Goal: Information Seeking & Learning: Learn about a topic

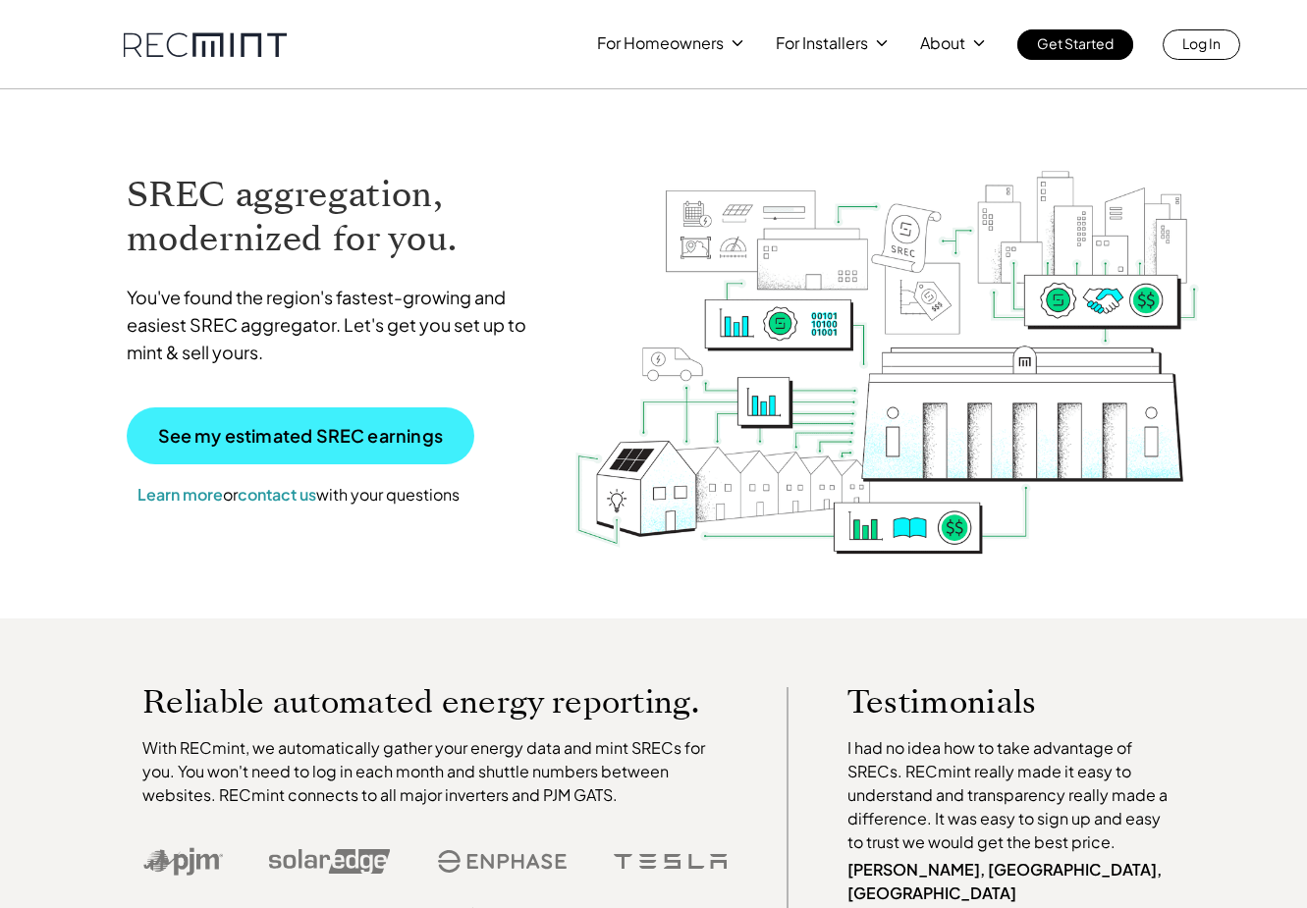
click at [395, 444] on p "See my estimated SREC earnings" at bounding box center [300, 436] width 285 height 18
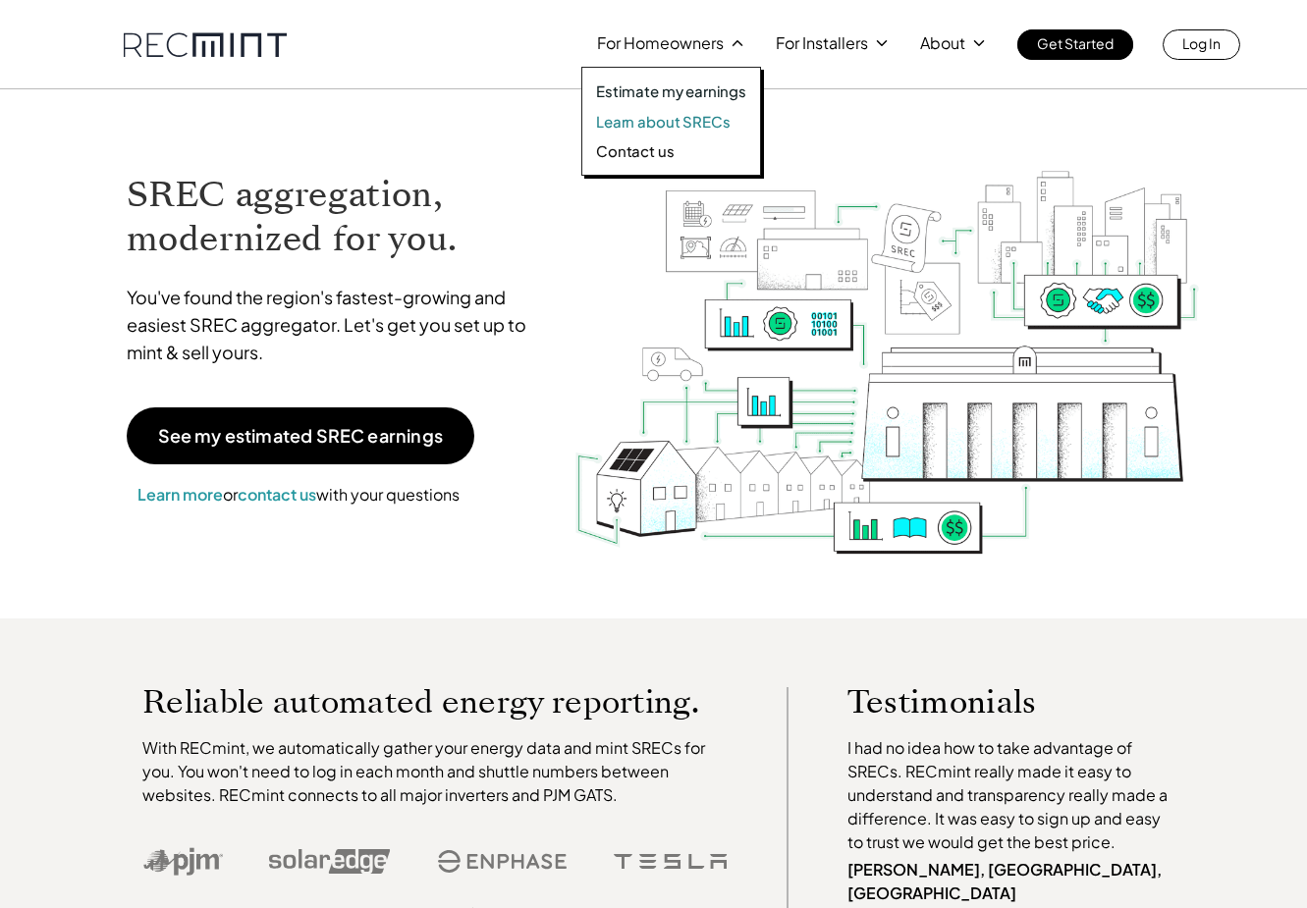
click at [700, 124] on p "Learn about SRECs" at bounding box center [663, 122] width 134 height 20
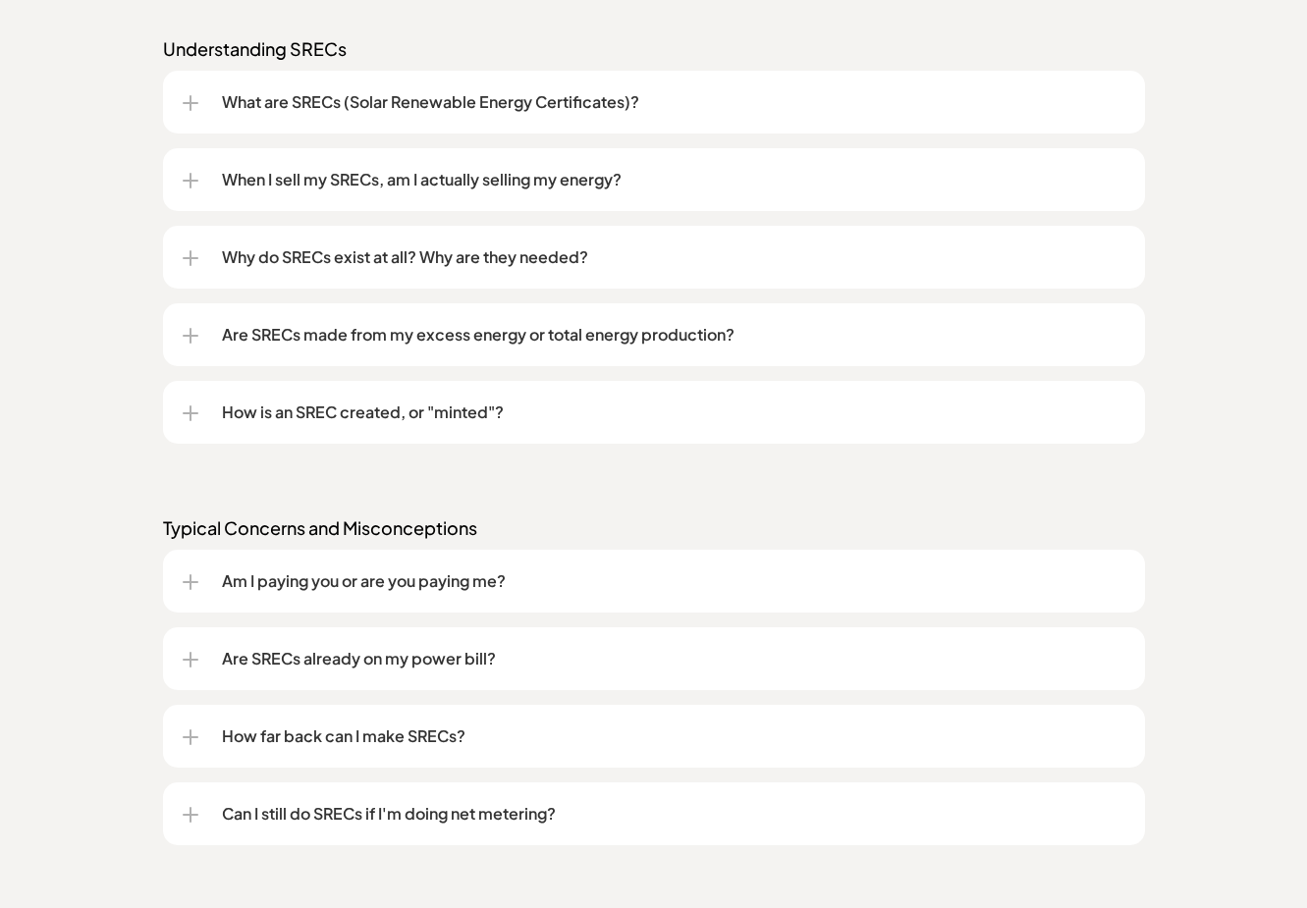
scroll to position [1669, 0]
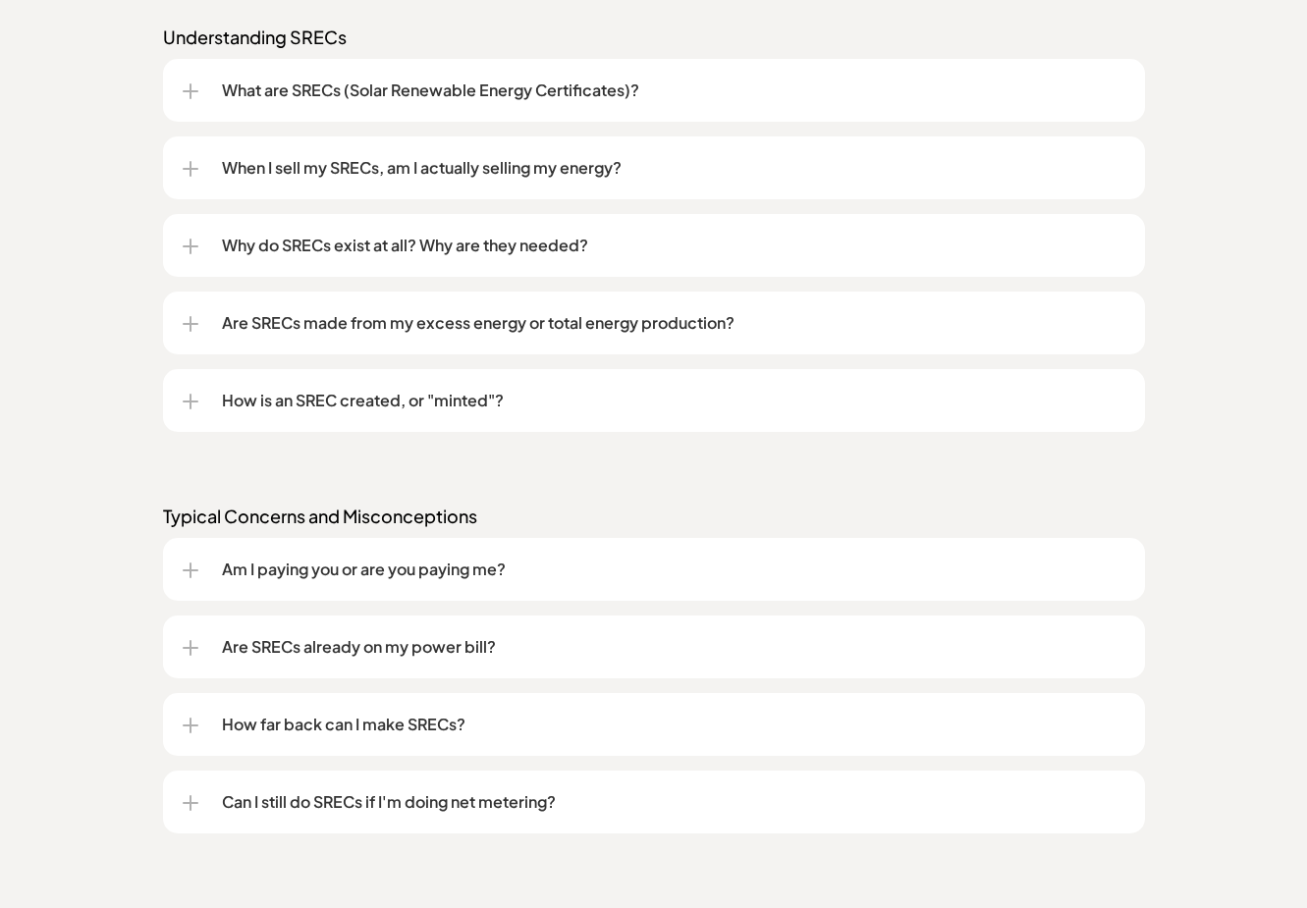
click at [612, 177] on p "When I sell my SRECs, am I actually selling my energy?" at bounding box center [673, 168] width 903 height 24
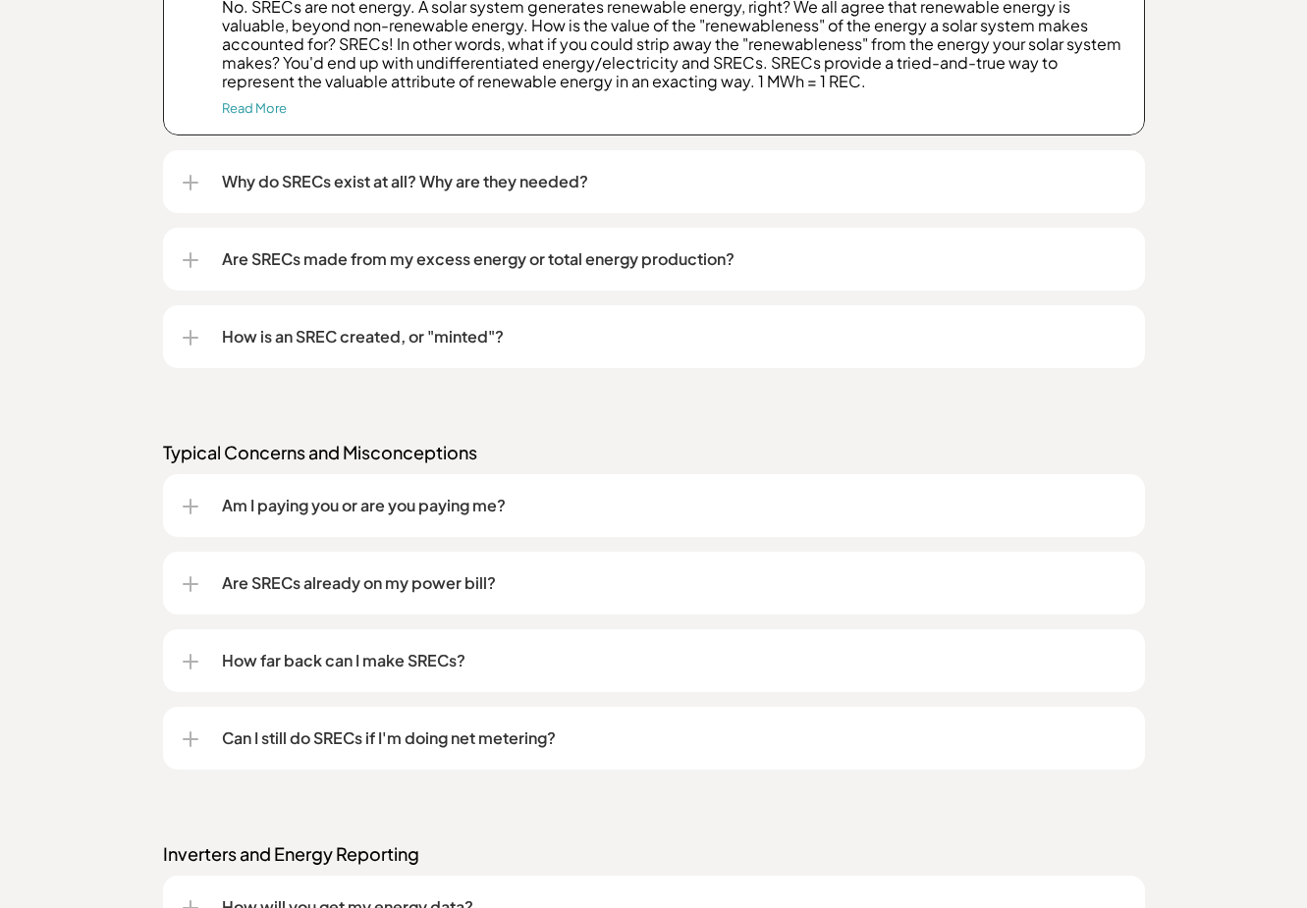
scroll to position [2062, 0]
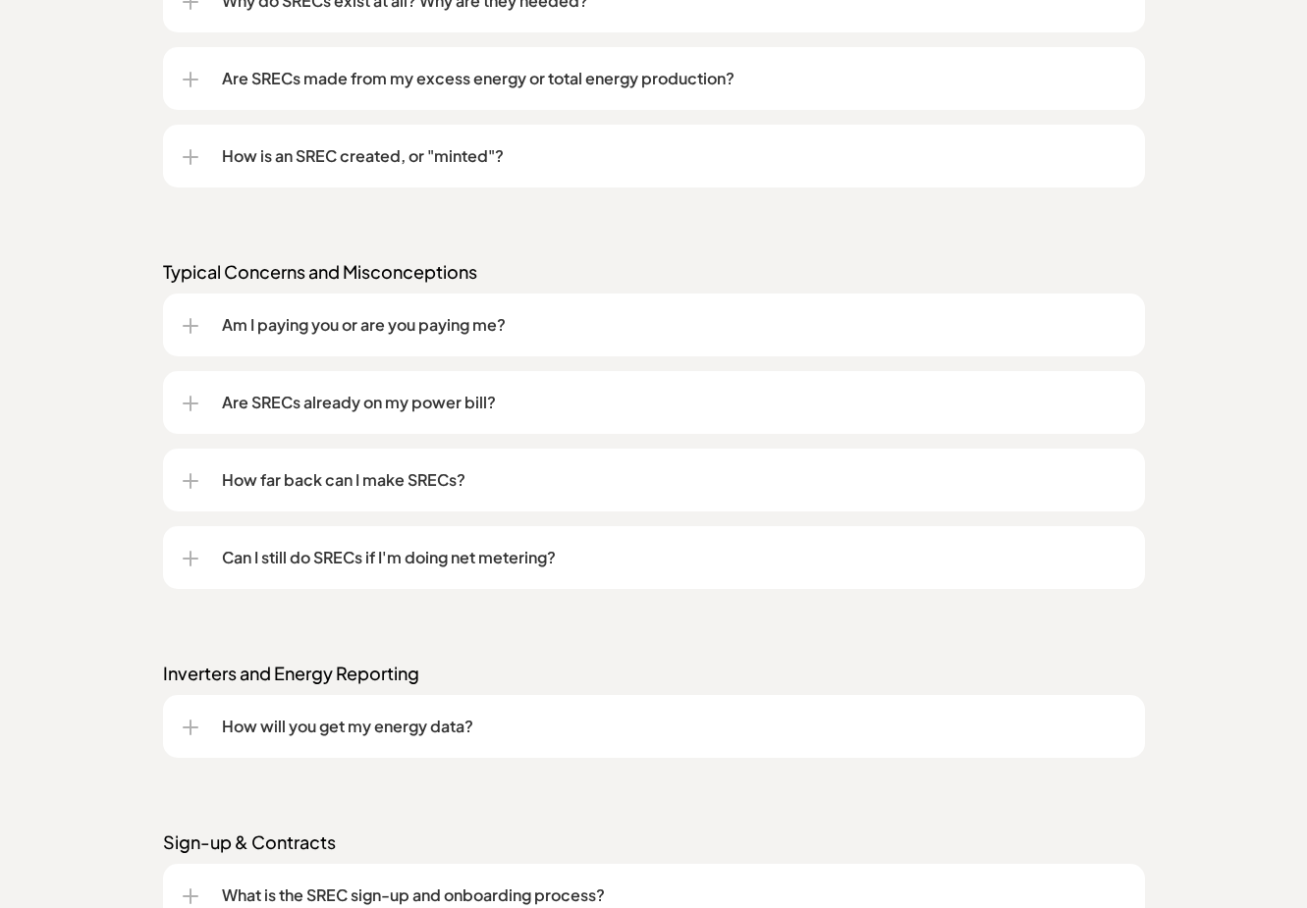
click at [496, 76] on p "Are SRECs made from my excess energy or total energy production?" at bounding box center [673, 79] width 903 height 24
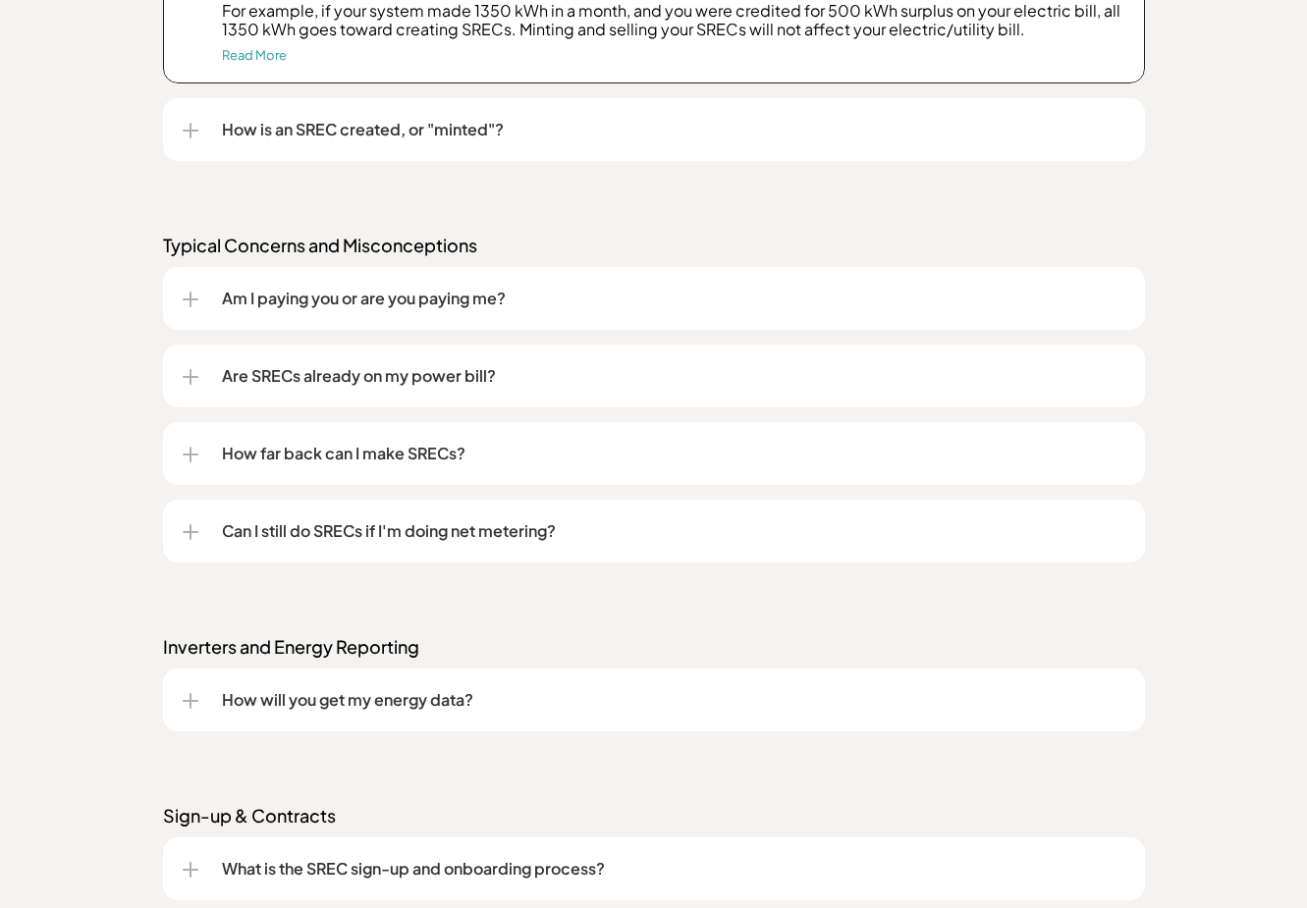
scroll to position [2258, 0]
click at [636, 316] on div "Am I paying you or are you paying me?" at bounding box center [654, 296] width 942 height 63
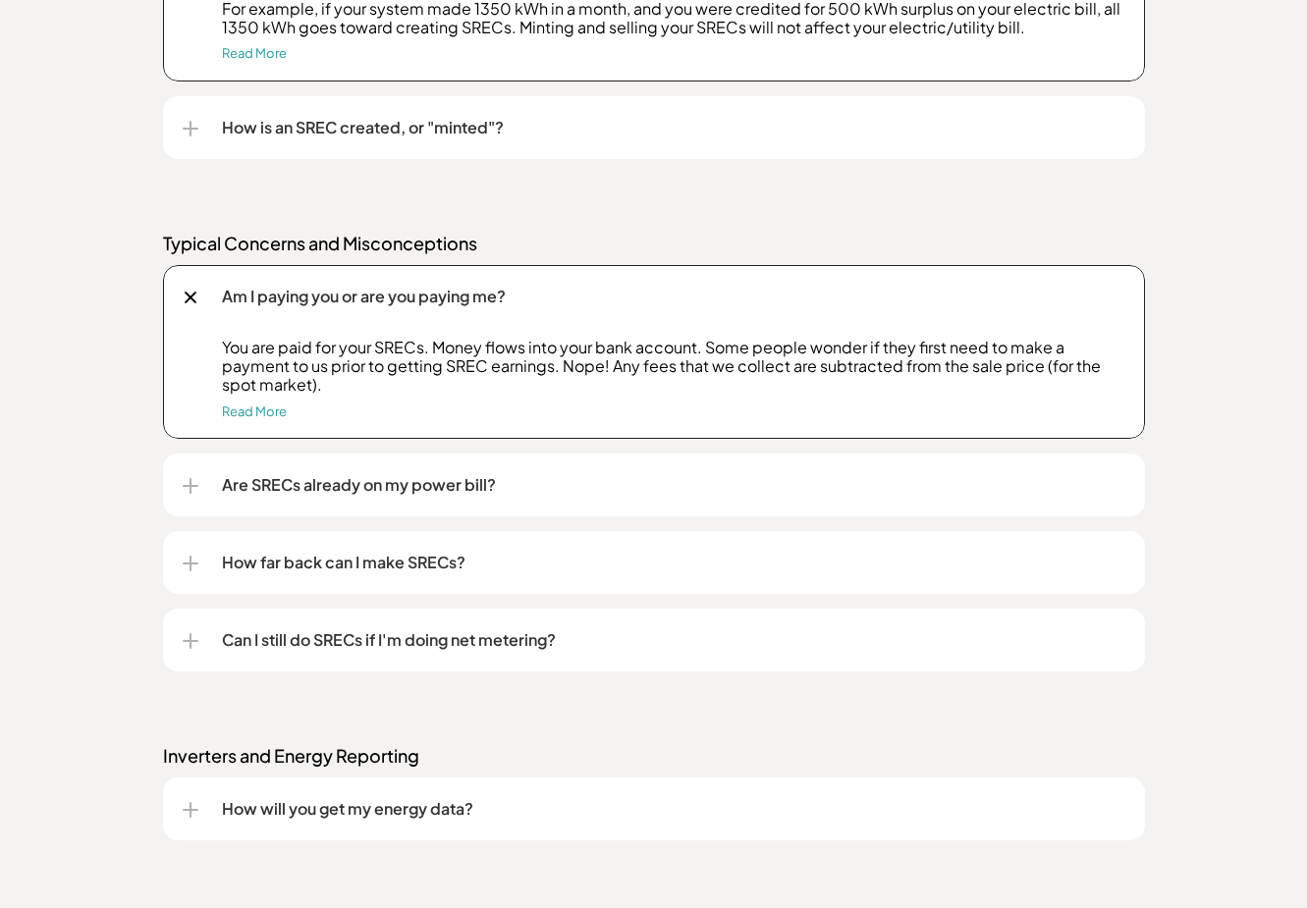
click at [632, 488] on p "Are SRECs already on my power bill?" at bounding box center [673, 485] width 903 height 24
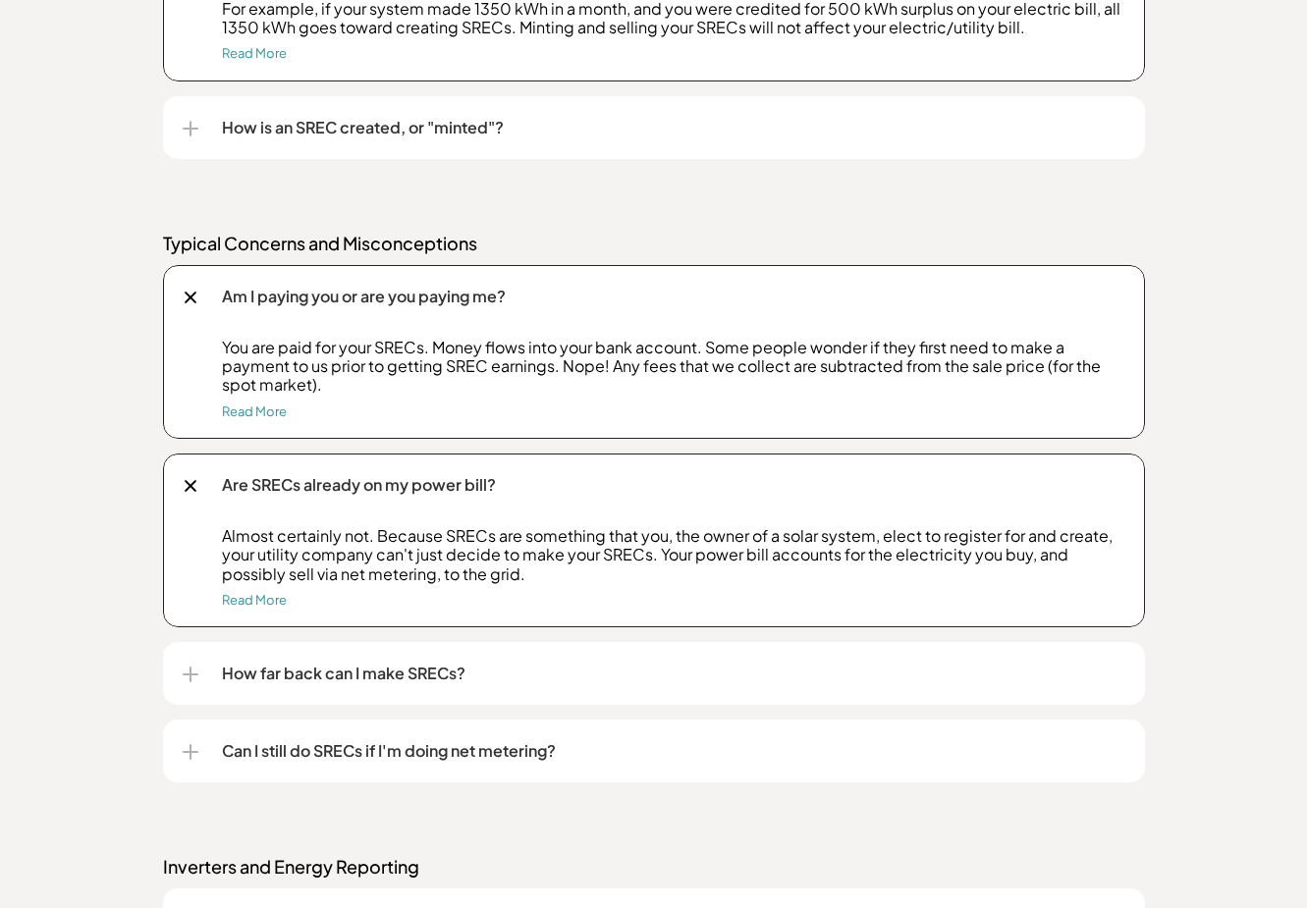
click at [752, 666] on p "How far back can I make SRECs?" at bounding box center [673, 674] width 903 height 24
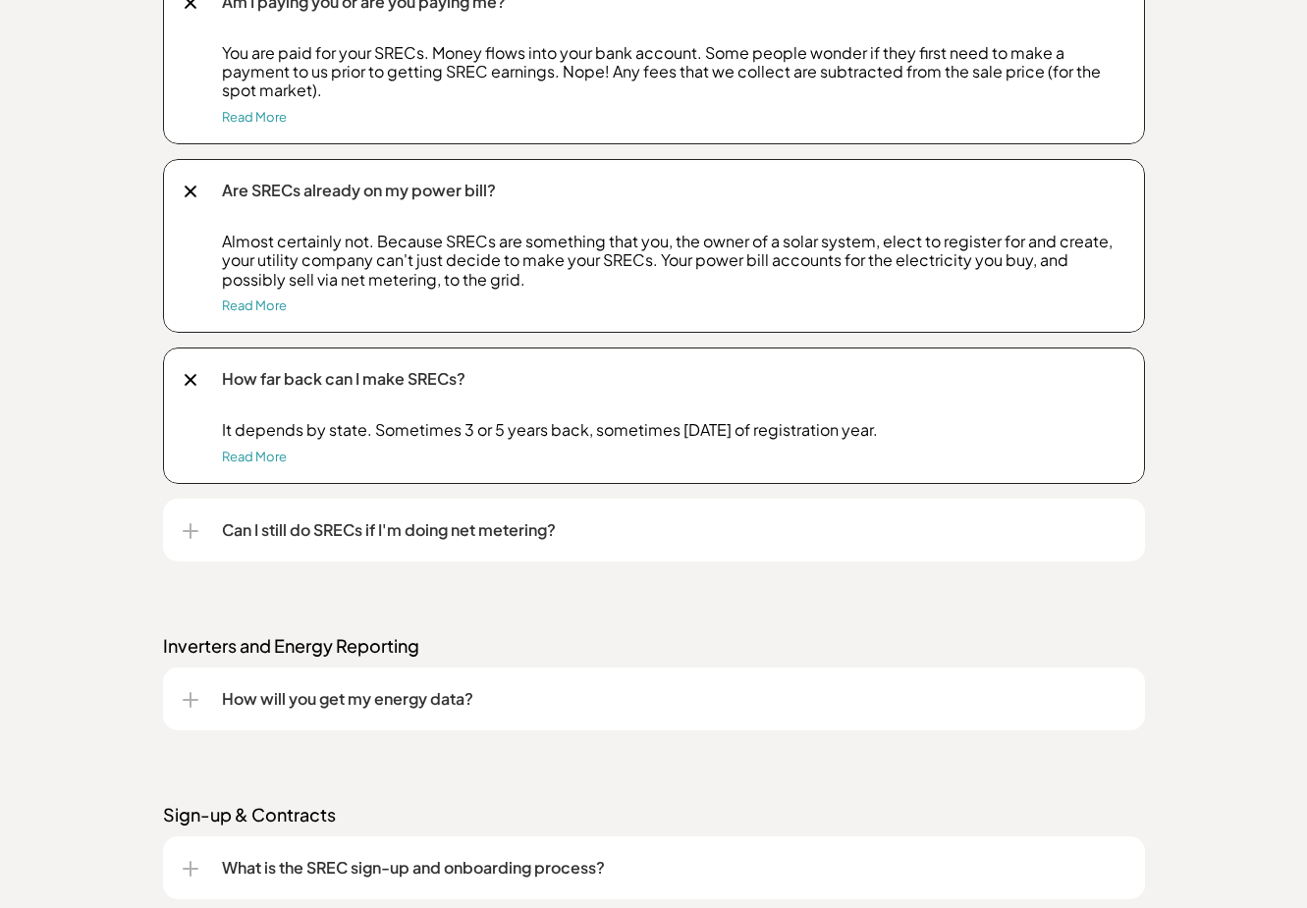
scroll to position [2651, 0]
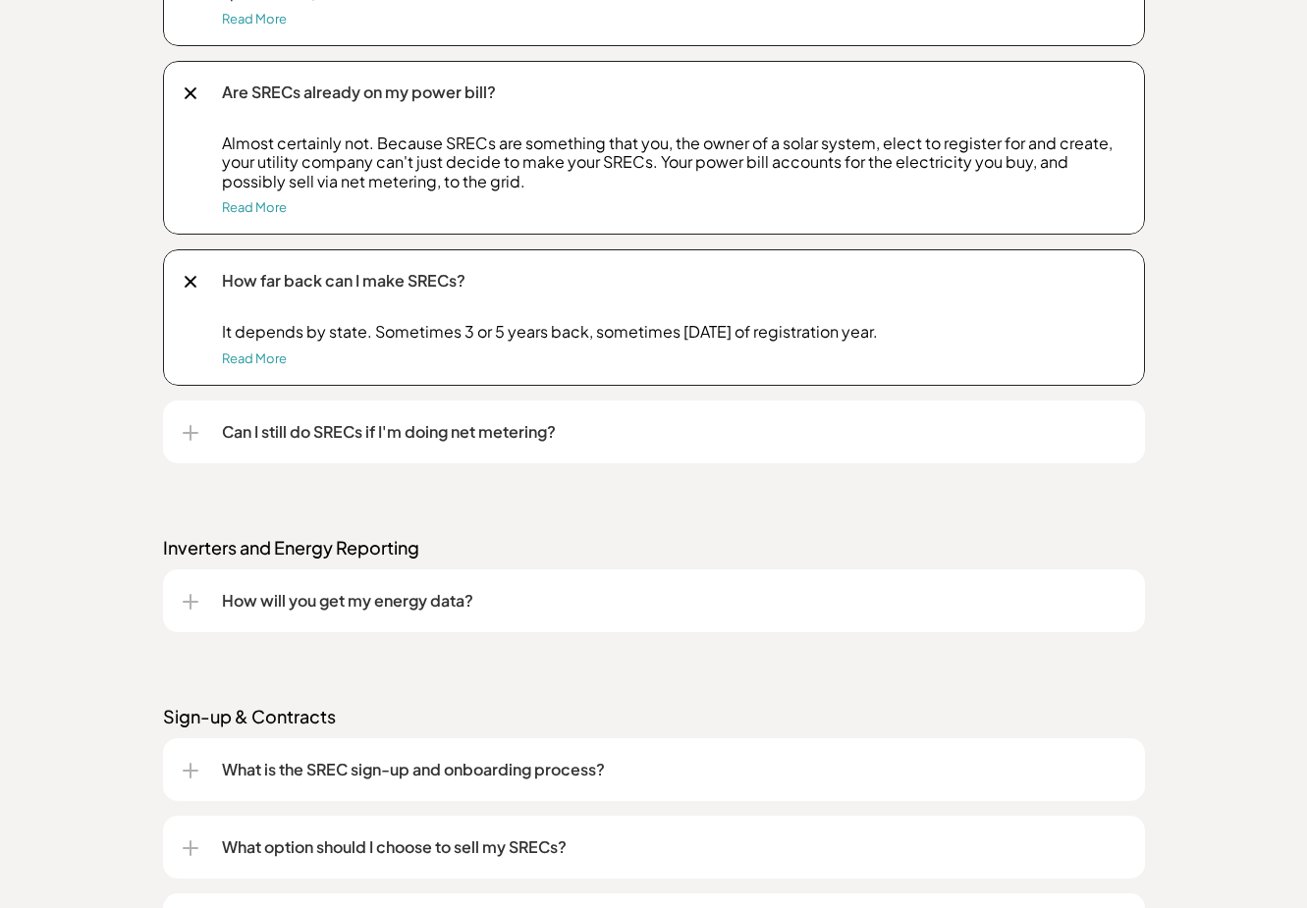
click at [540, 430] on p "Can I still do SRECs if I'm doing net metering?" at bounding box center [673, 432] width 903 height 24
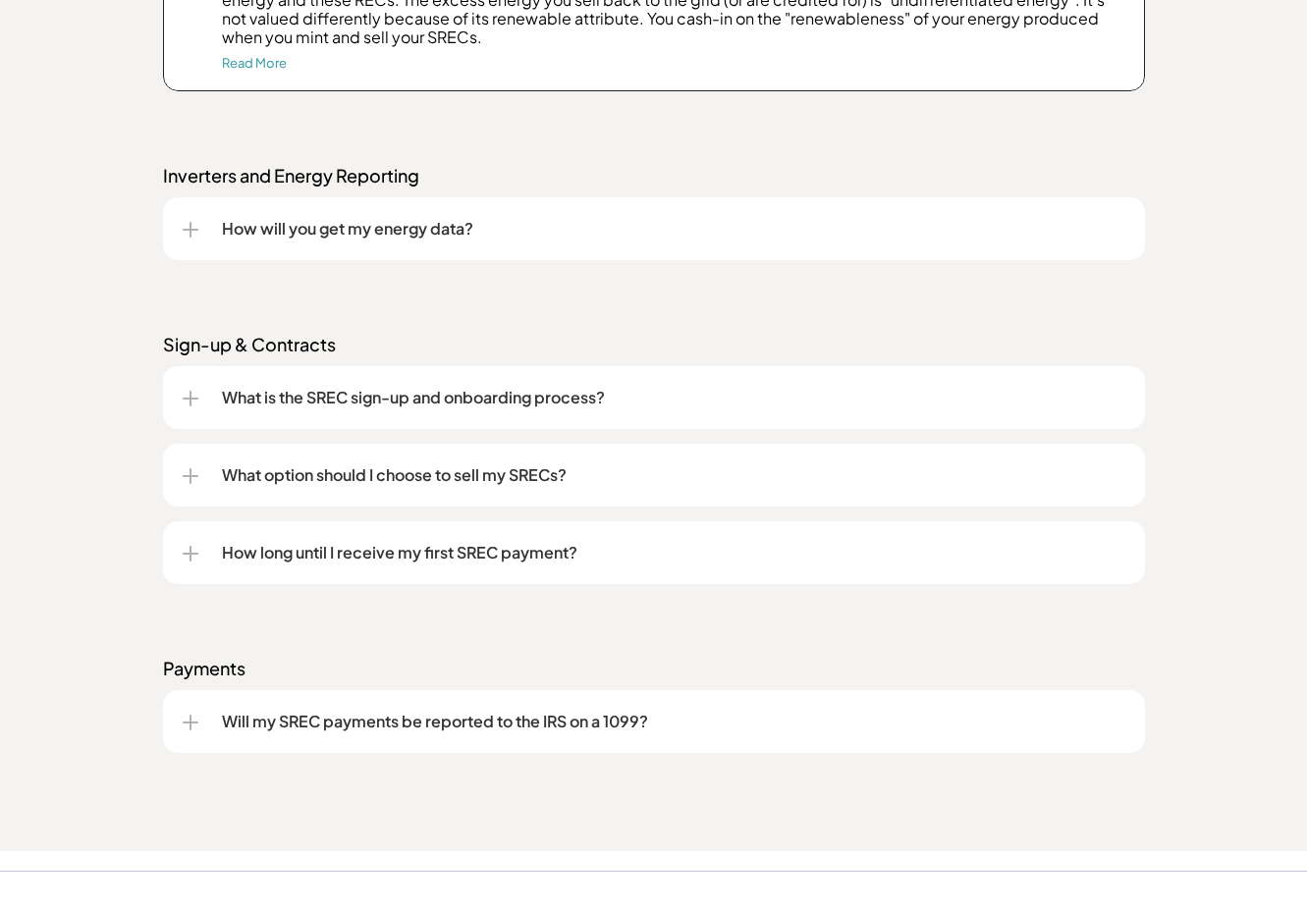
scroll to position [3240, 0]
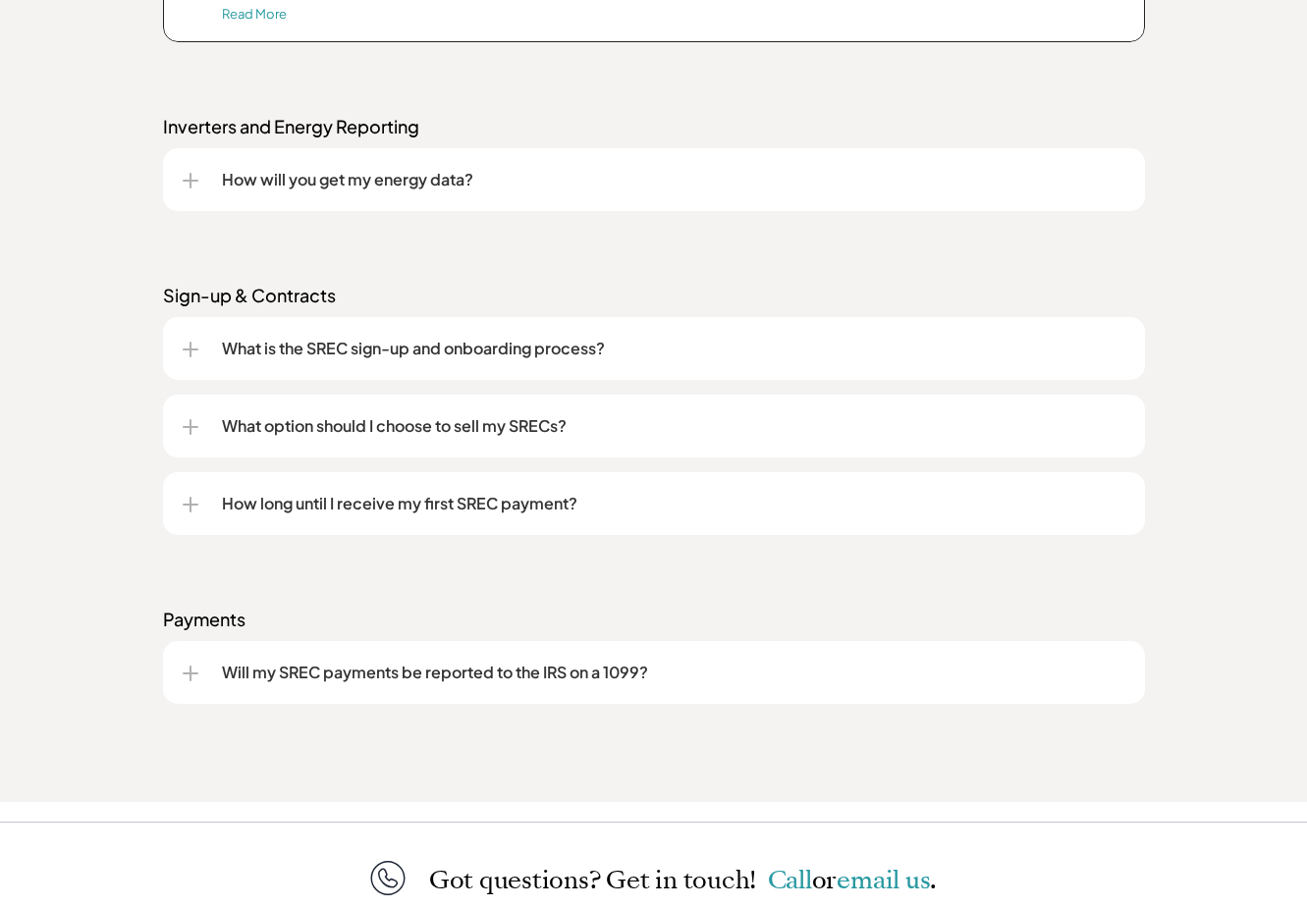
click at [413, 172] on p "How will you get my energy data?" at bounding box center [673, 180] width 903 height 24
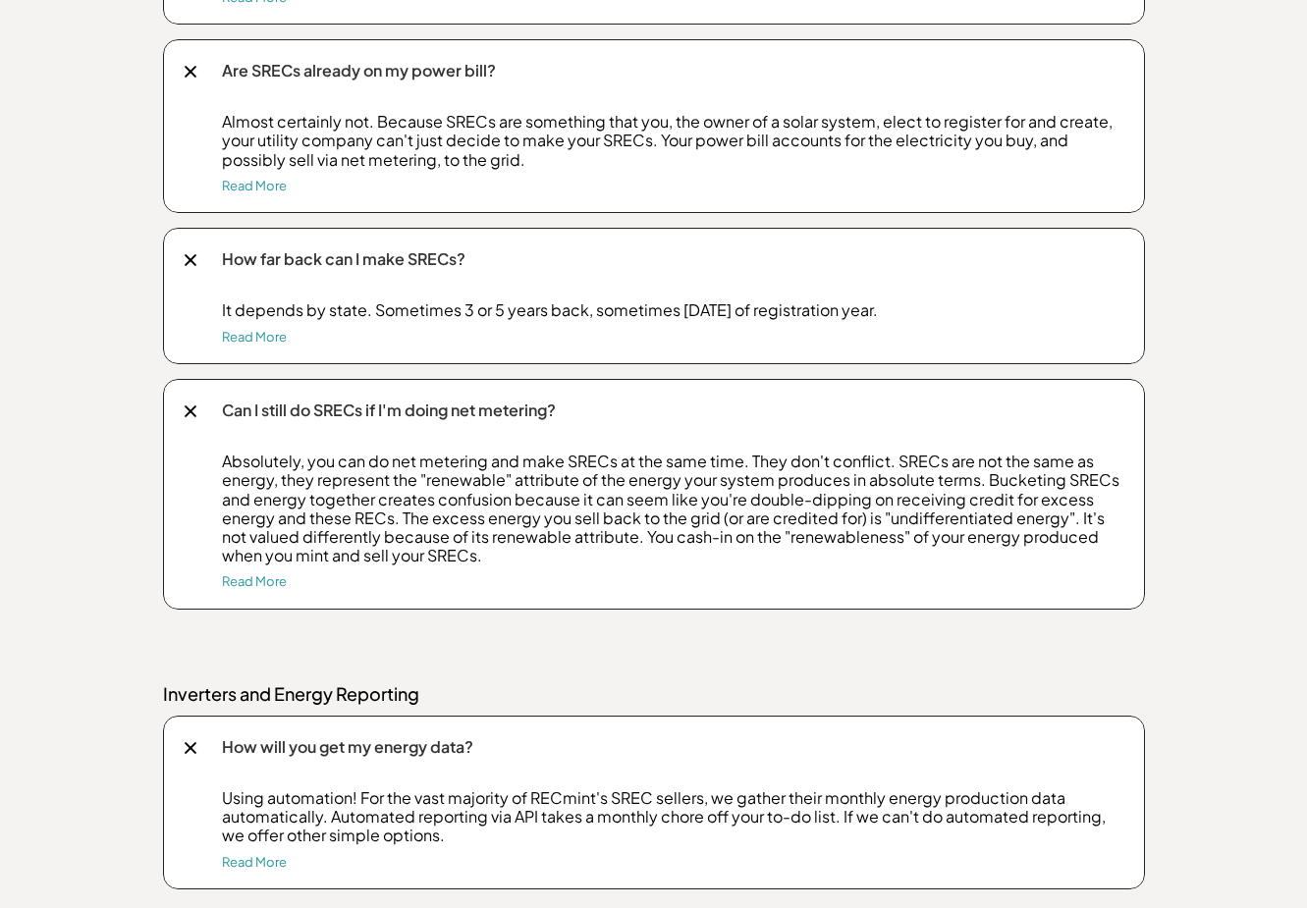
scroll to position [3712, 0]
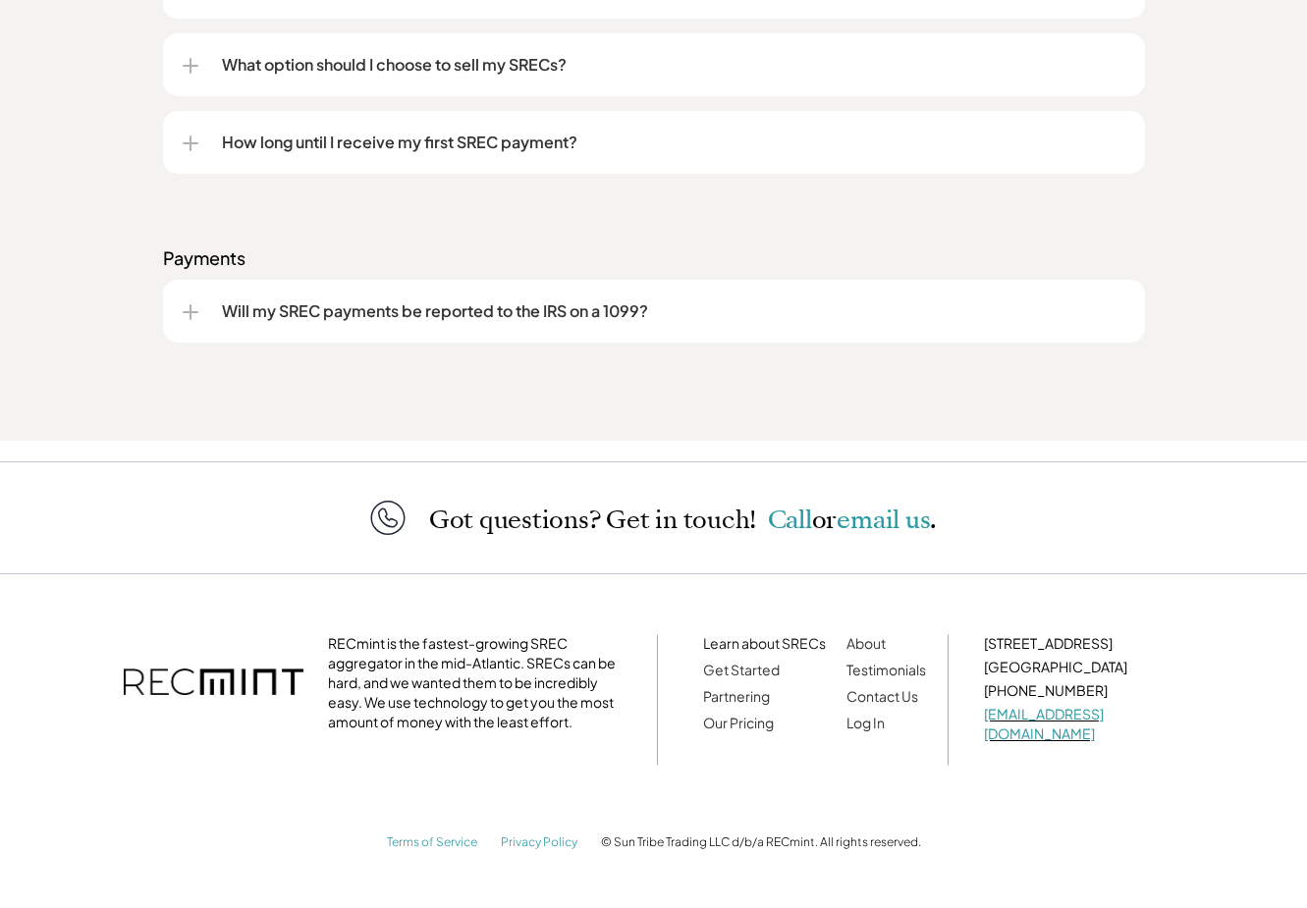
click at [538, 264] on p "Payments" at bounding box center [654, 258] width 982 height 24
click at [552, 302] on p "Will my SREC payments be reported to the IRS on a 1099?" at bounding box center [673, 311] width 903 height 24
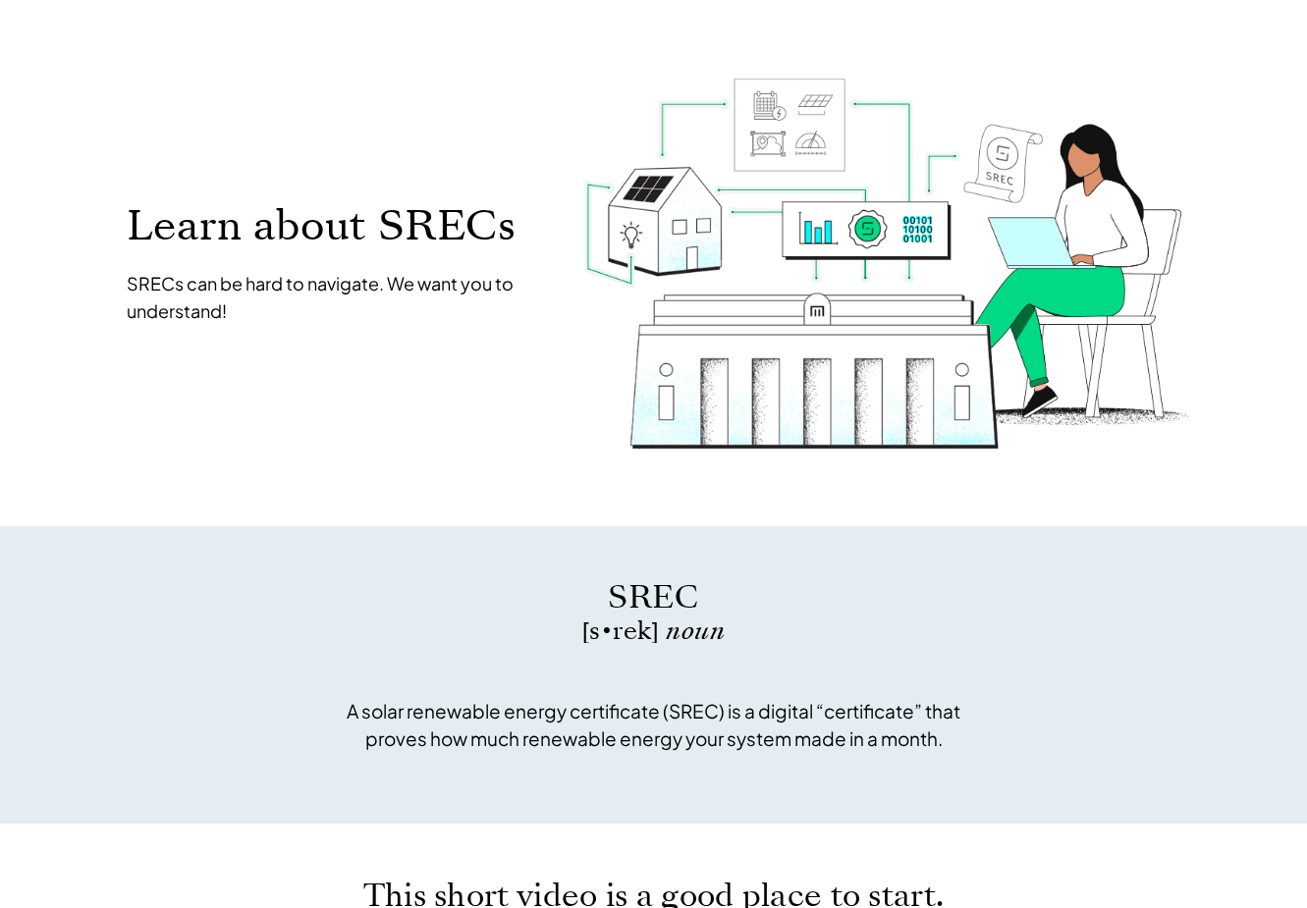
scroll to position [0, 0]
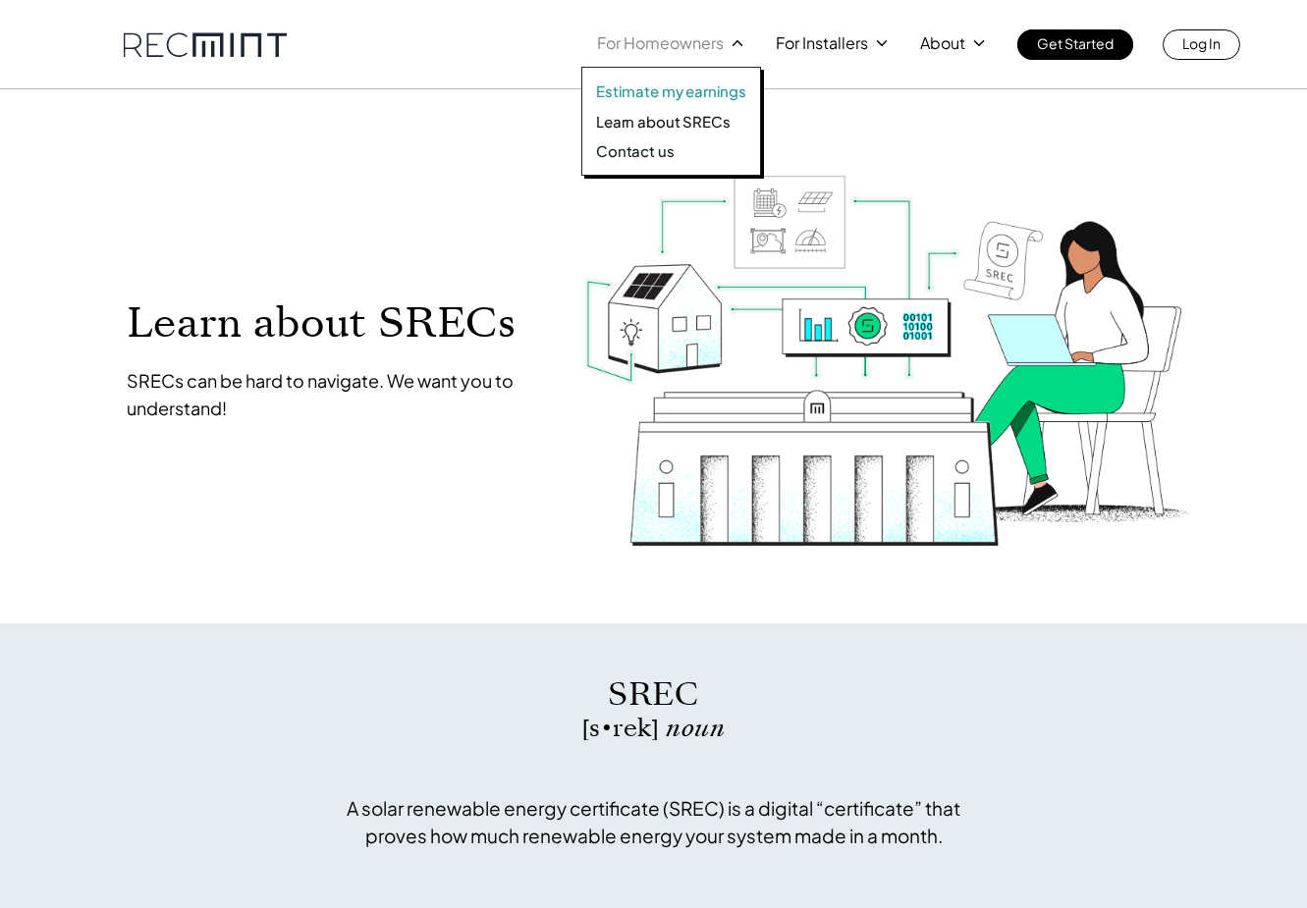
click at [683, 89] on p "Estimate my earnings" at bounding box center [671, 91] width 150 height 20
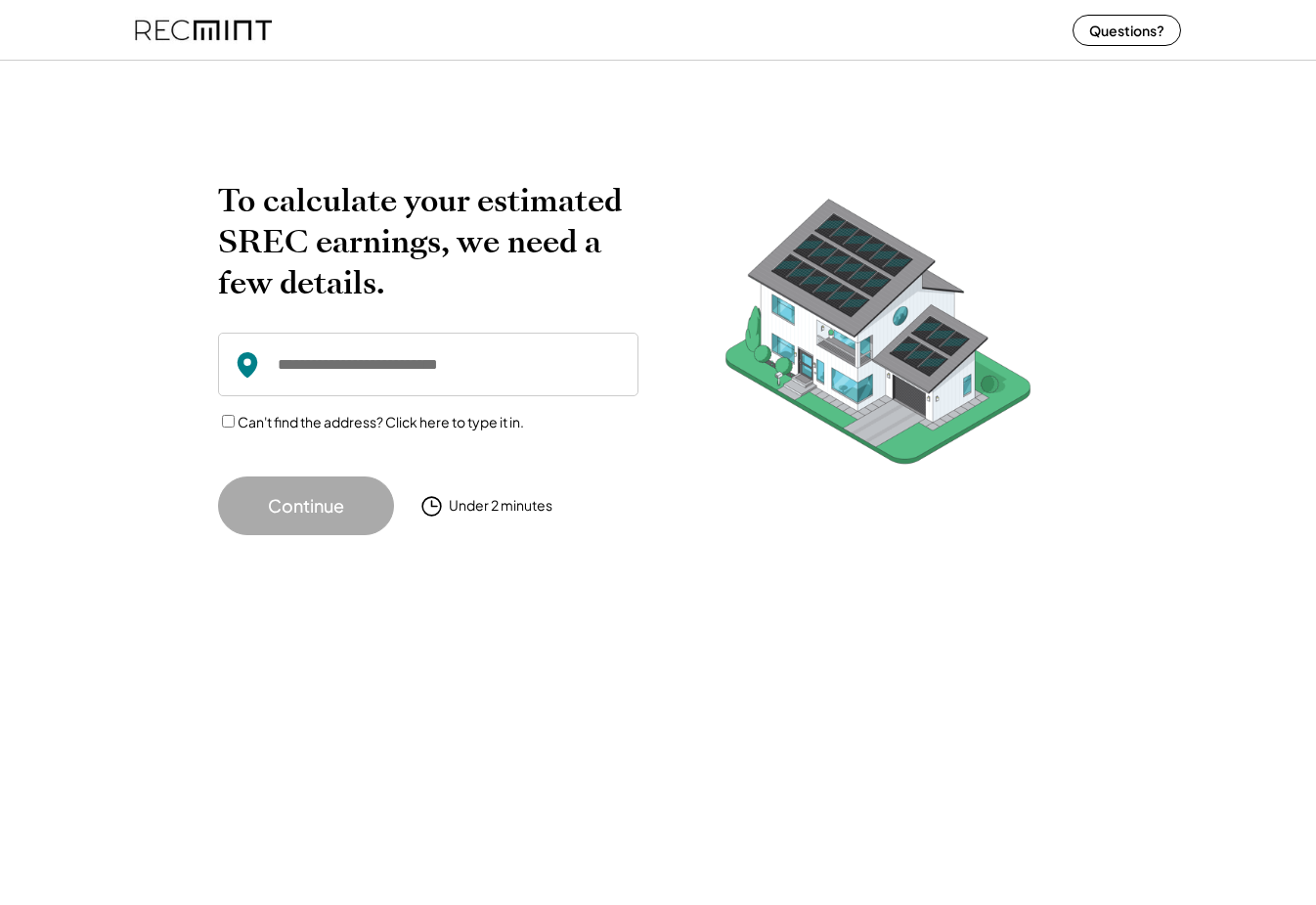
click at [527, 333] on input "input" at bounding box center [428, 365] width 420 height 64
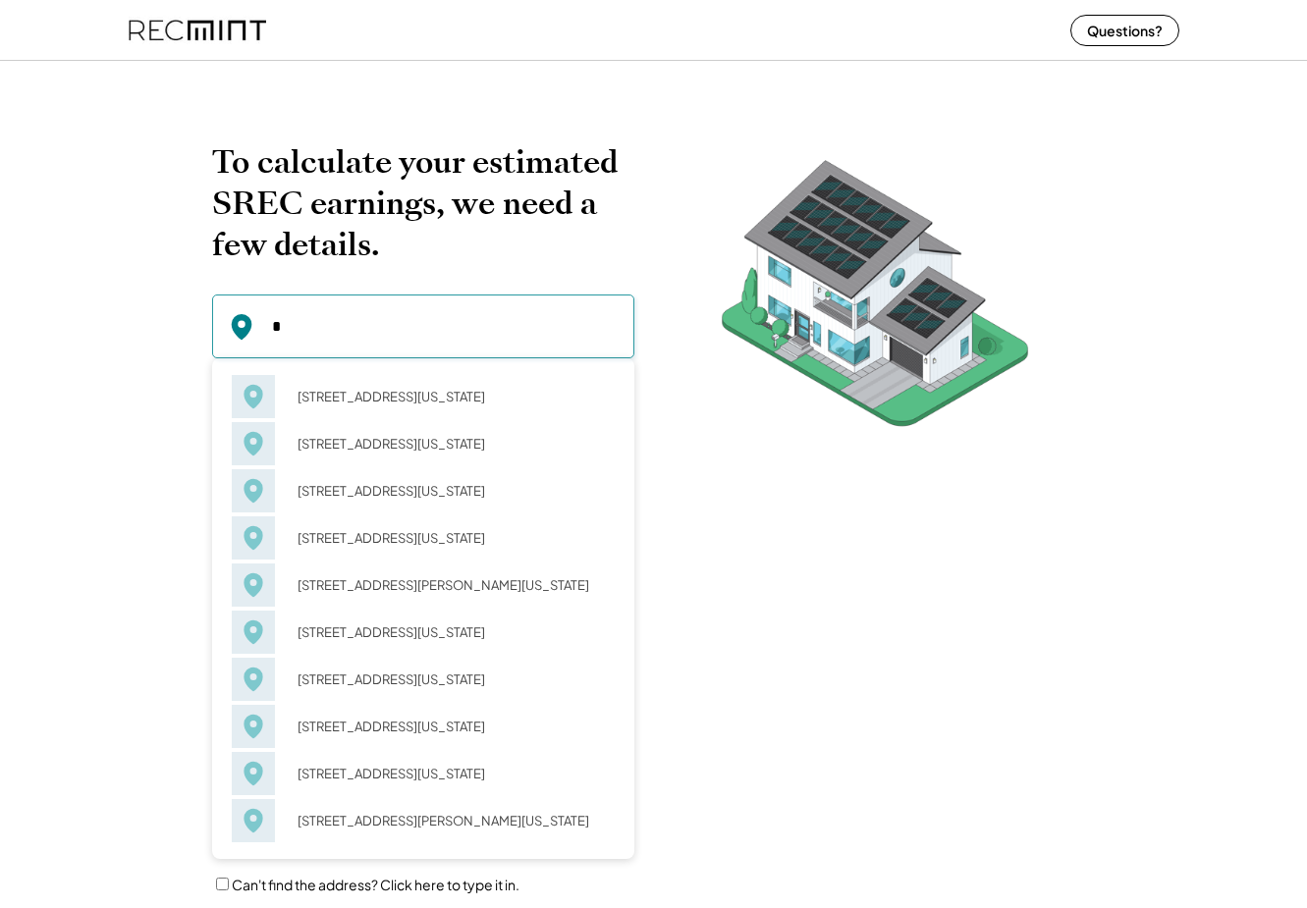
type input "**"
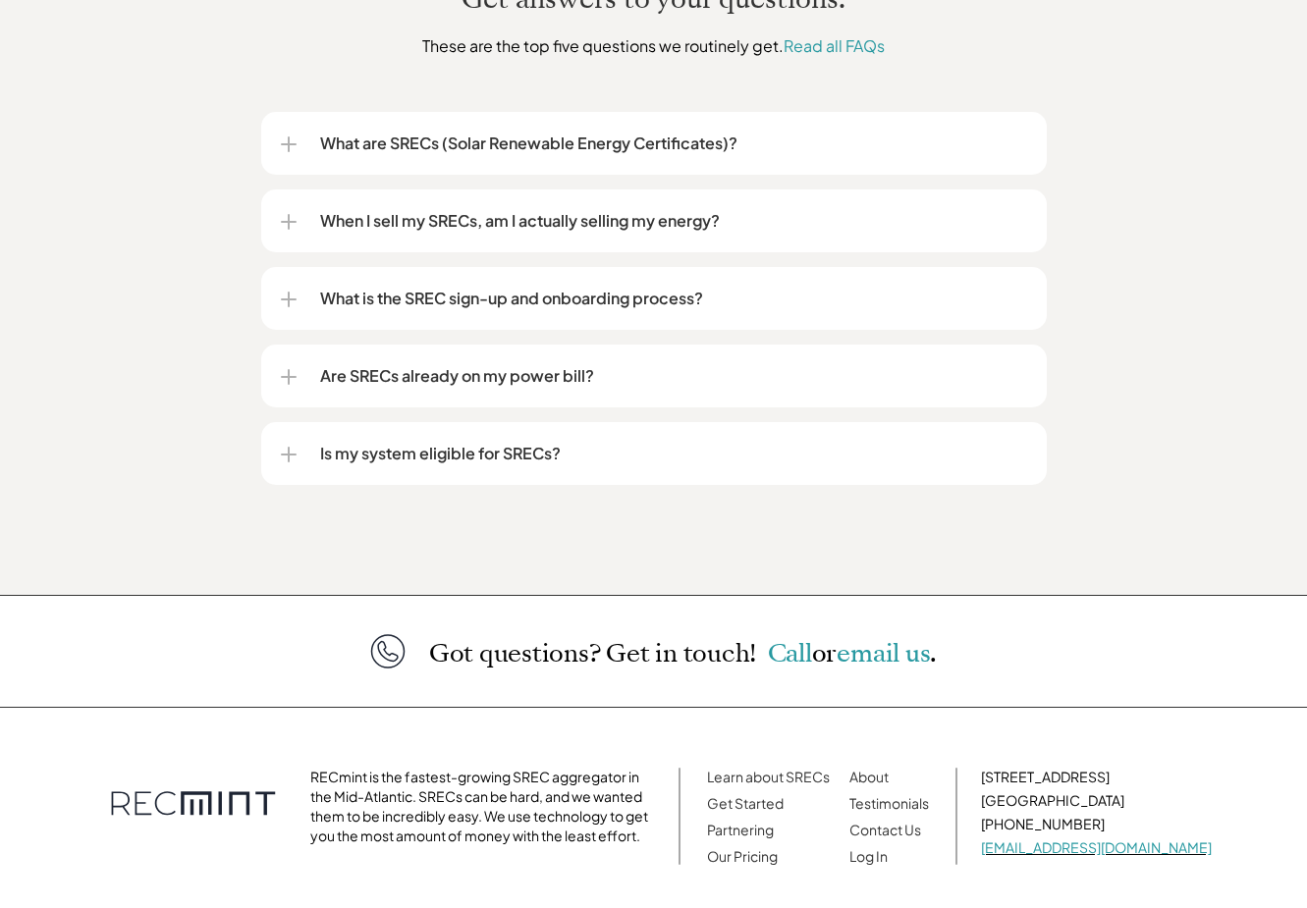
scroll to position [2535, 0]
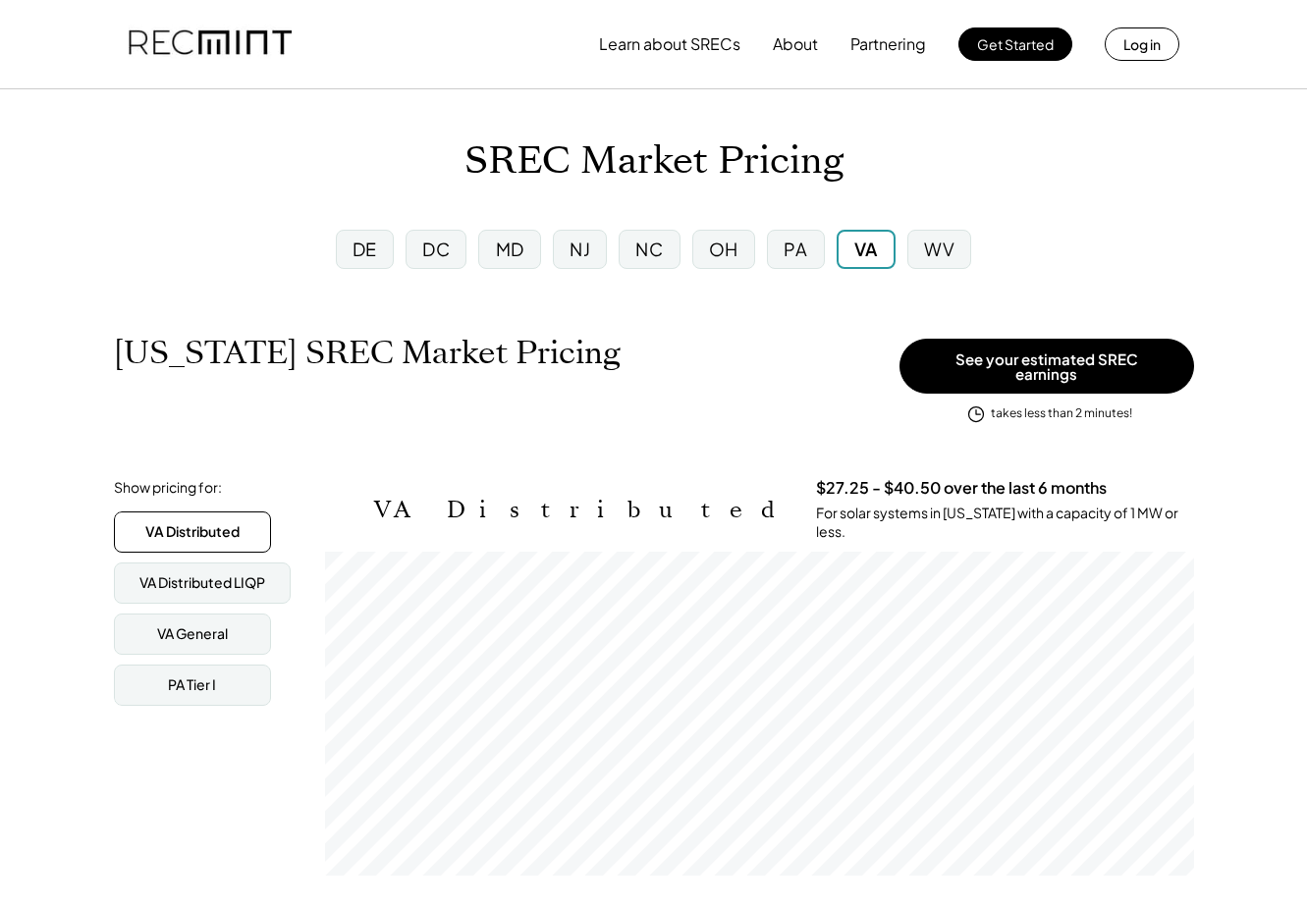
scroll to position [324, 869]
click at [449, 244] on div "DC" at bounding box center [435, 249] width 27 height 25
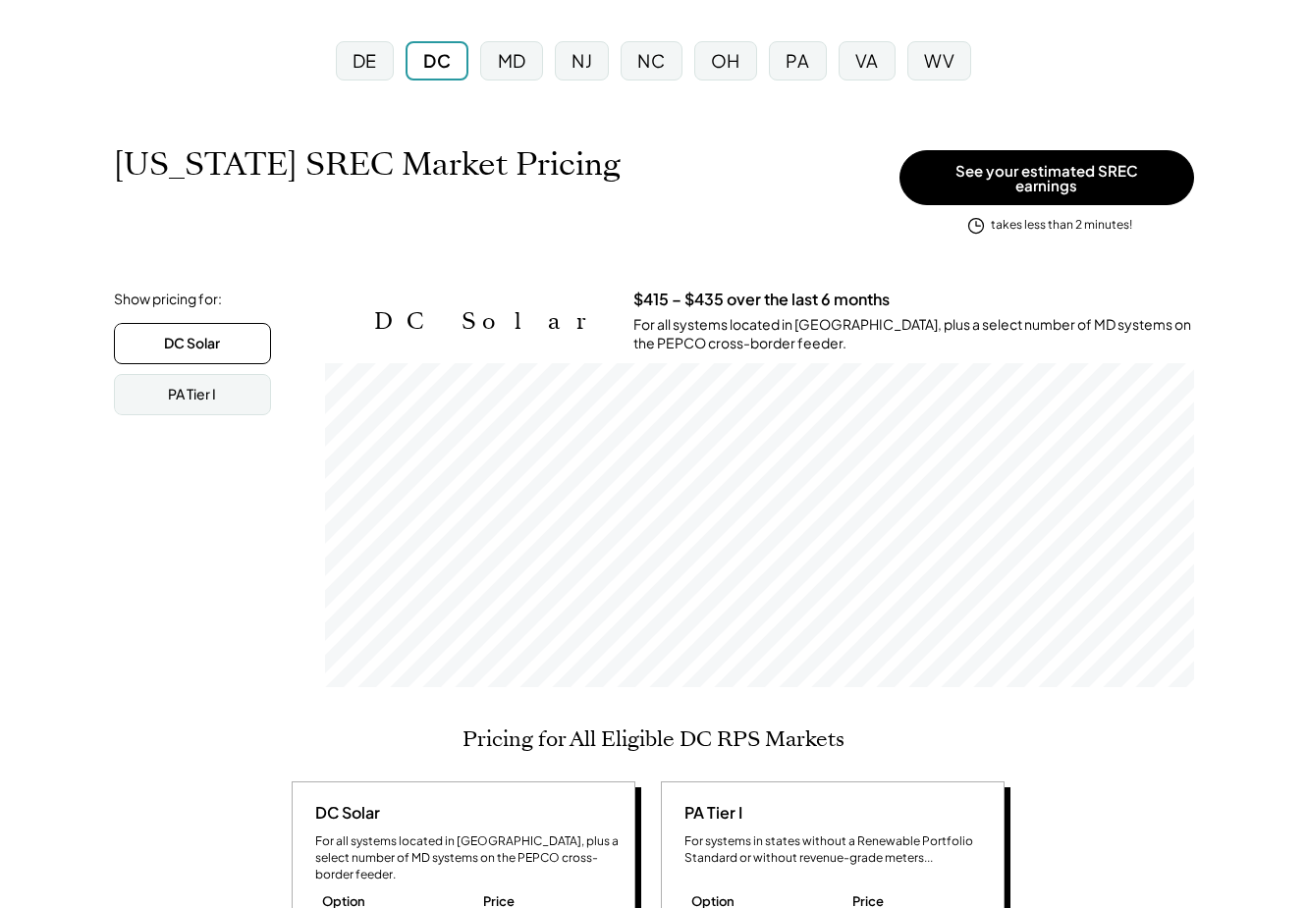
scroll to position [196, 0]
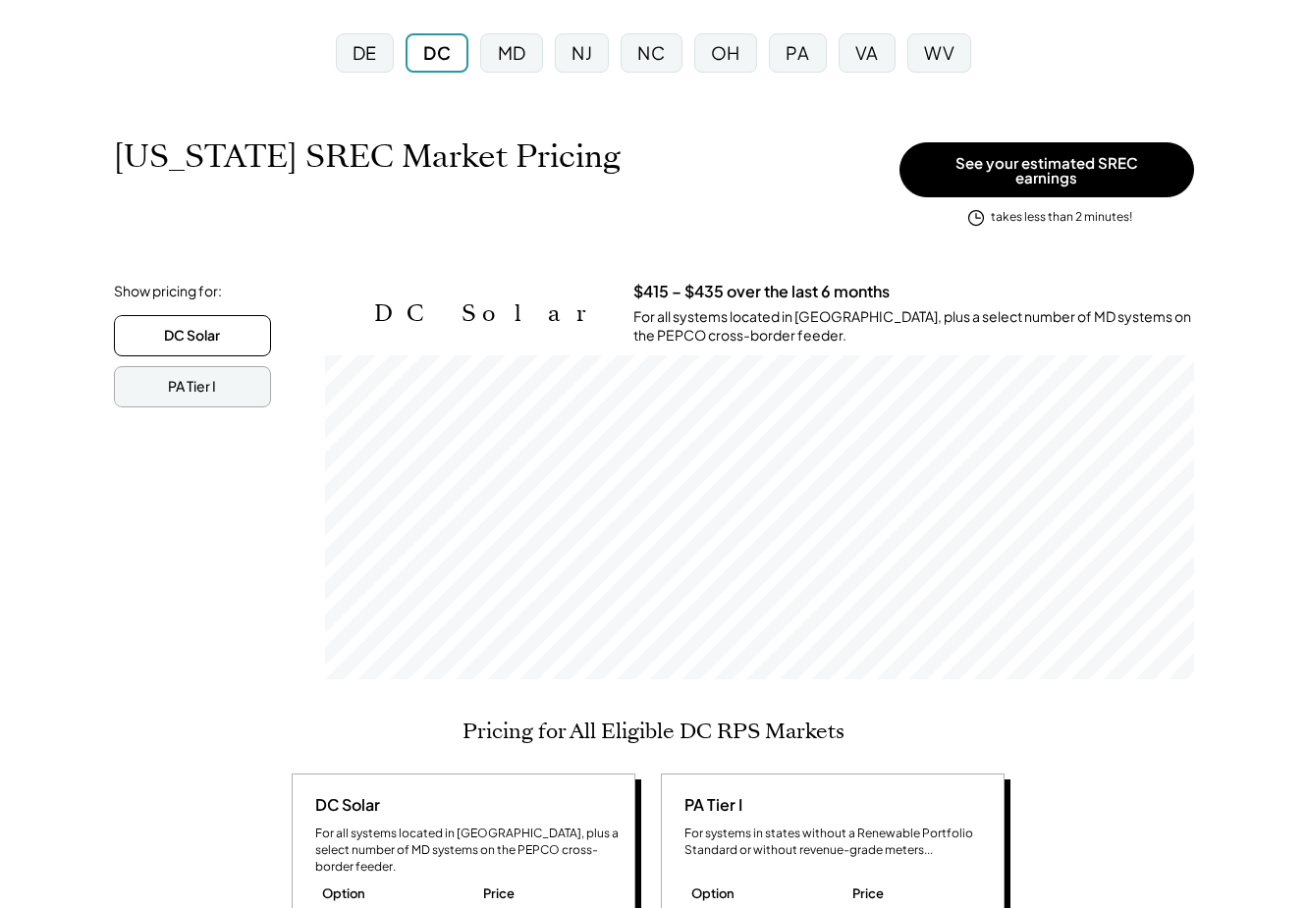
click at [135, 383] on div "PA Tier I" at bounding box center [192, 386] width 157 height 41
click at [146, 318] on div "DC Solar" at bounding box center [192, 335] width 157 height 41
click at [163, 372] on div "PA Tier I" at bounding box center [192, 386] width 157 height 41
click at [183, 326] on div "DC Solar" at bounding box center [192, 336] width 56 height 20
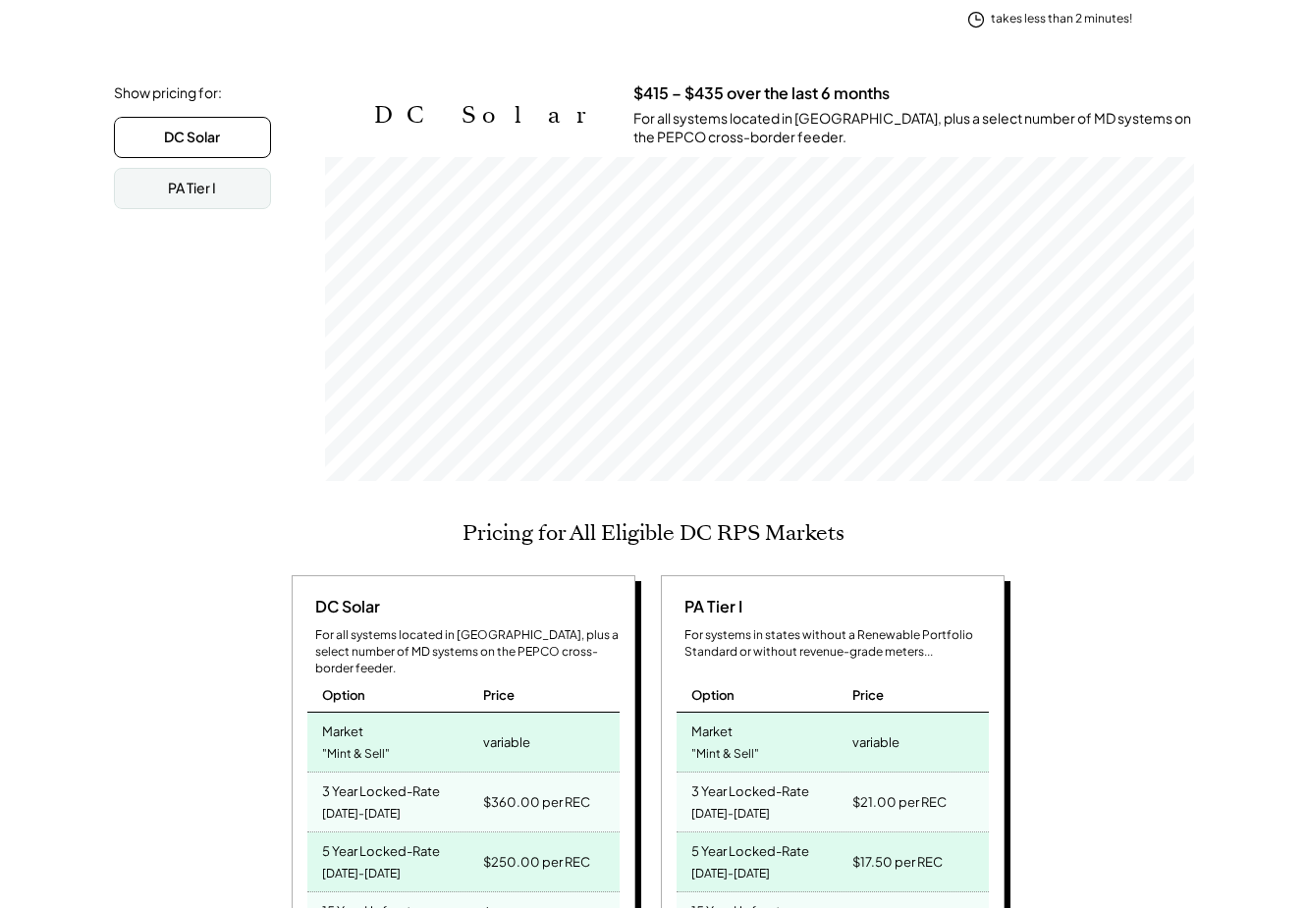
scroll to position [393, 0]
